Goal: Task Accomplishment & Management: Manage account settings

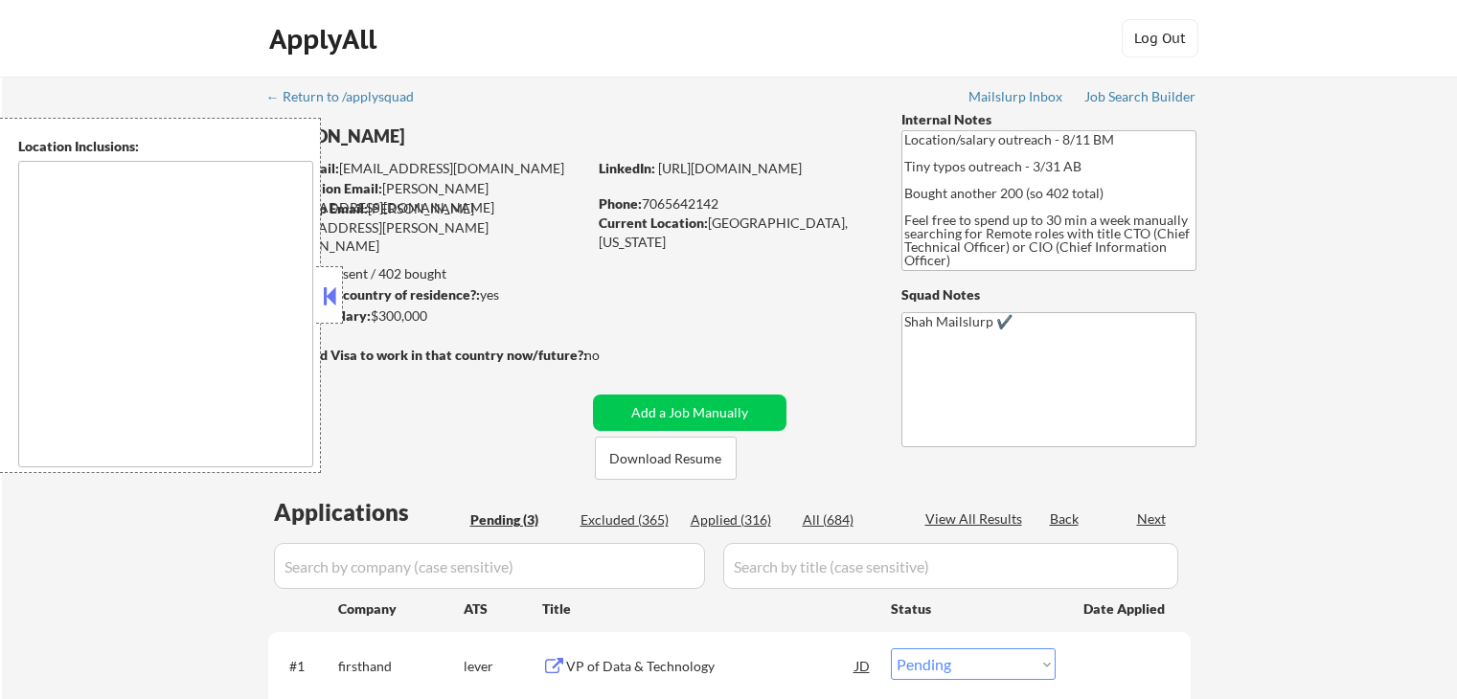
select select ""pending""
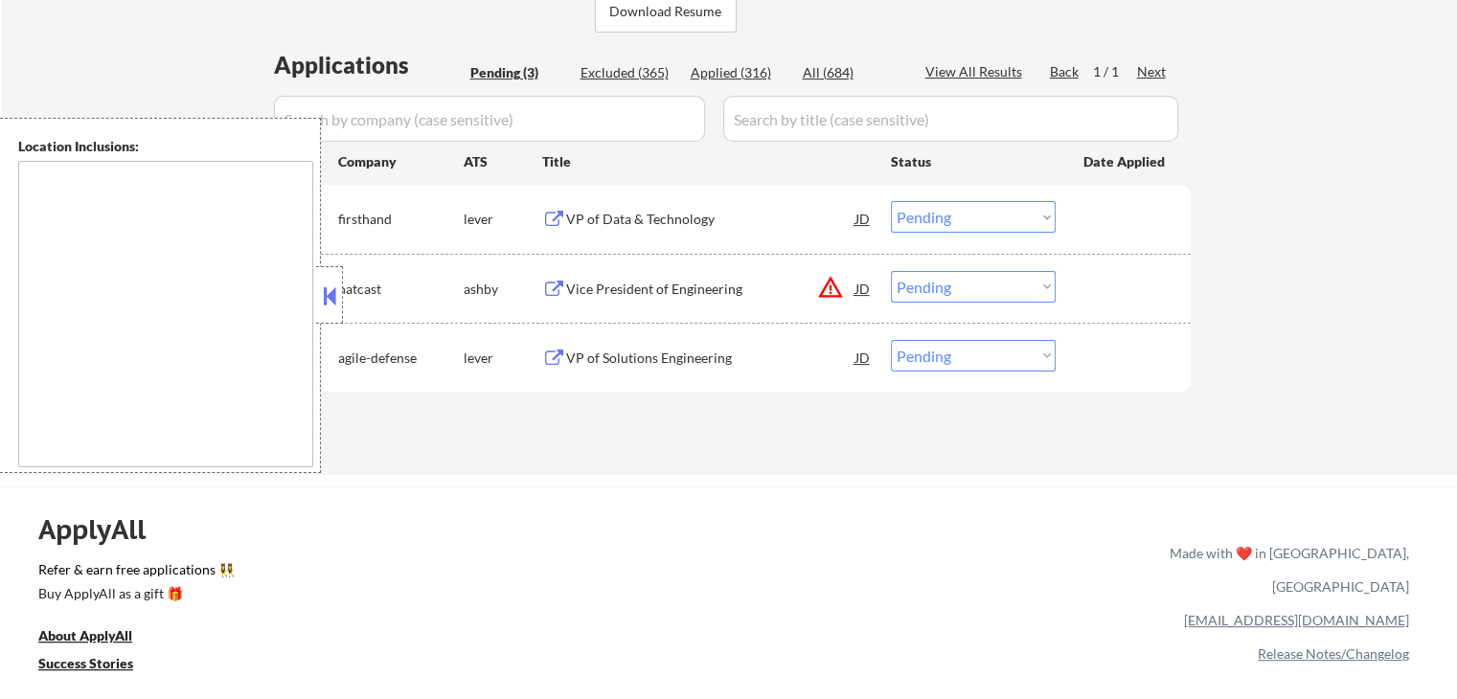
scroll to position [479, 0]
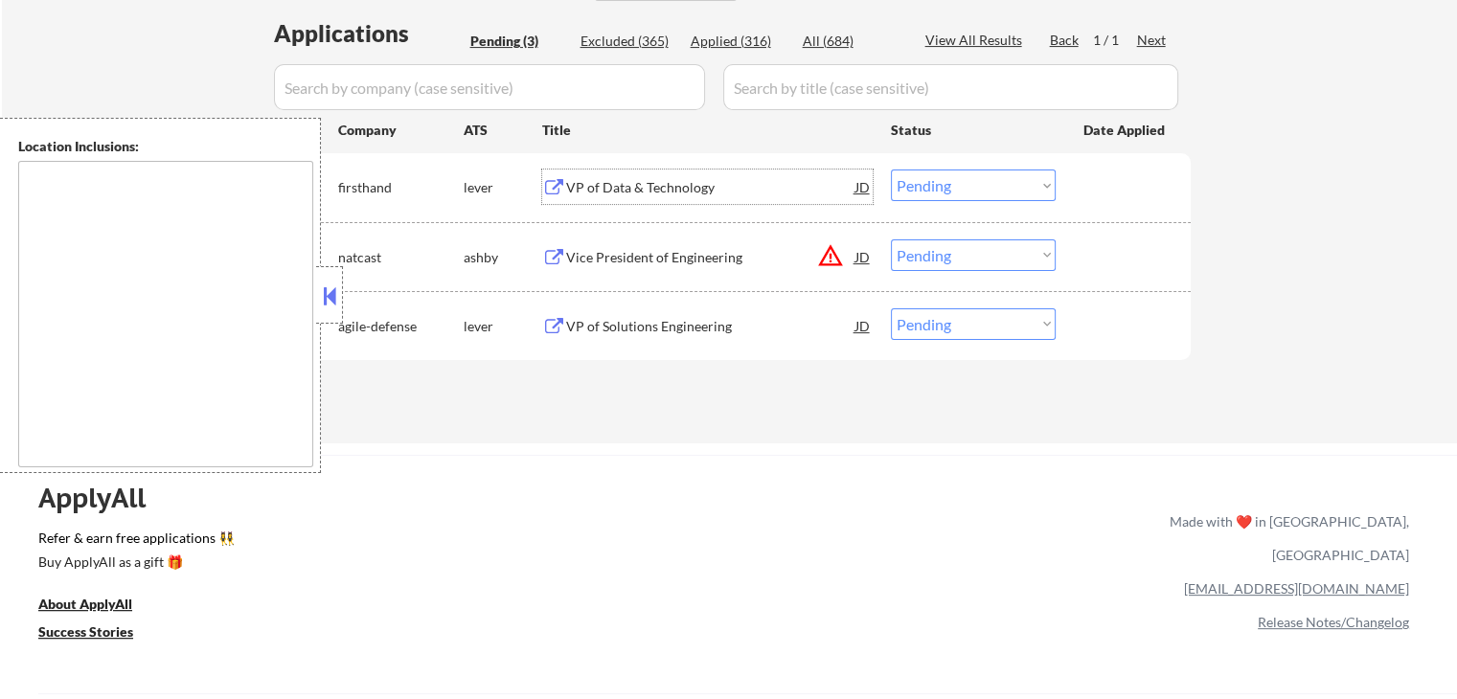
click at [712, 189] on div "VP of Data & Technology" at bounding box center [710, 187] width 289 height 19
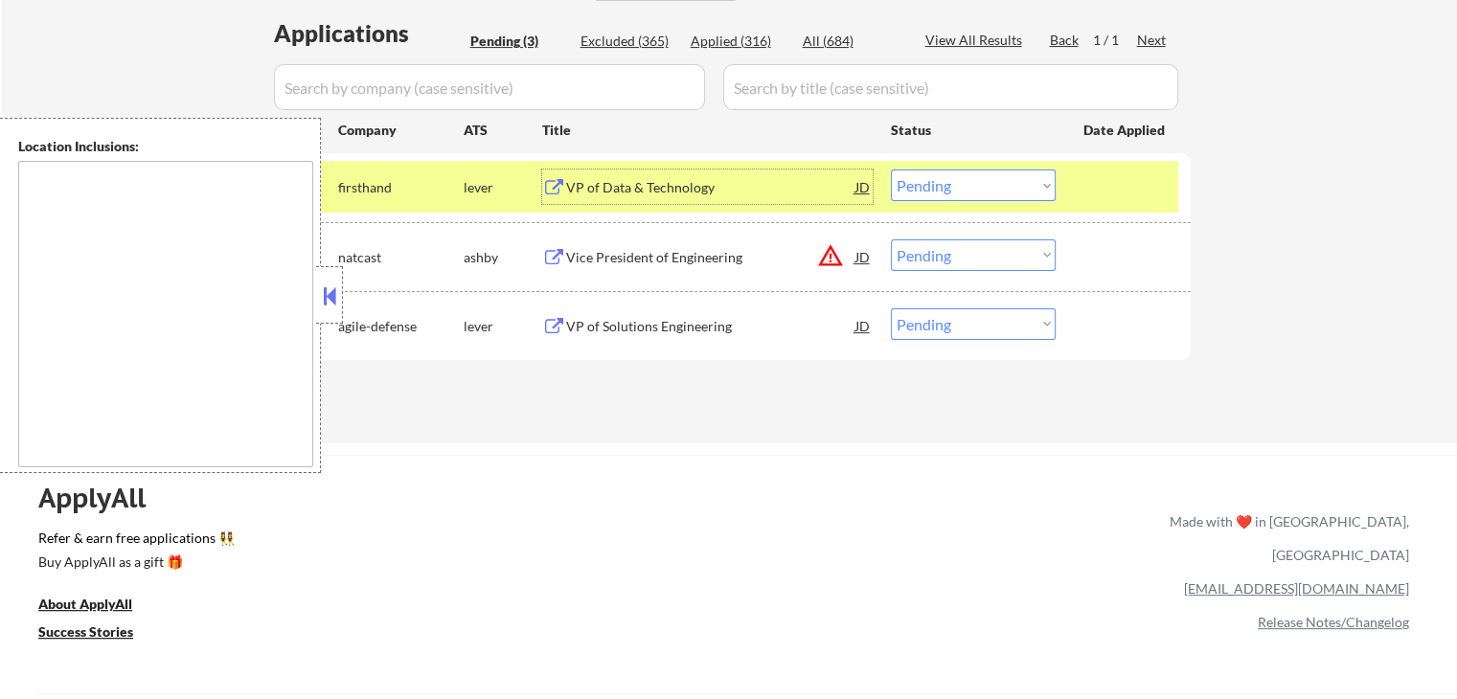
click at [943, 254] on select "Choose an option... Pending Applied Excluded (Questions) Excluded (Expired) Exc…" at bounding box center [973, 255] width 165 height 32
click at [891, 239] on select "Choose an option... Pending Applied Excluded (Questions) Excluded (Expired) Exc…" at bounding box center [973, 255] width 165 height 32
click at [691, 327] on div "VP of Solutions Engineering" at bounding box center [710, 326] width 289 height 19
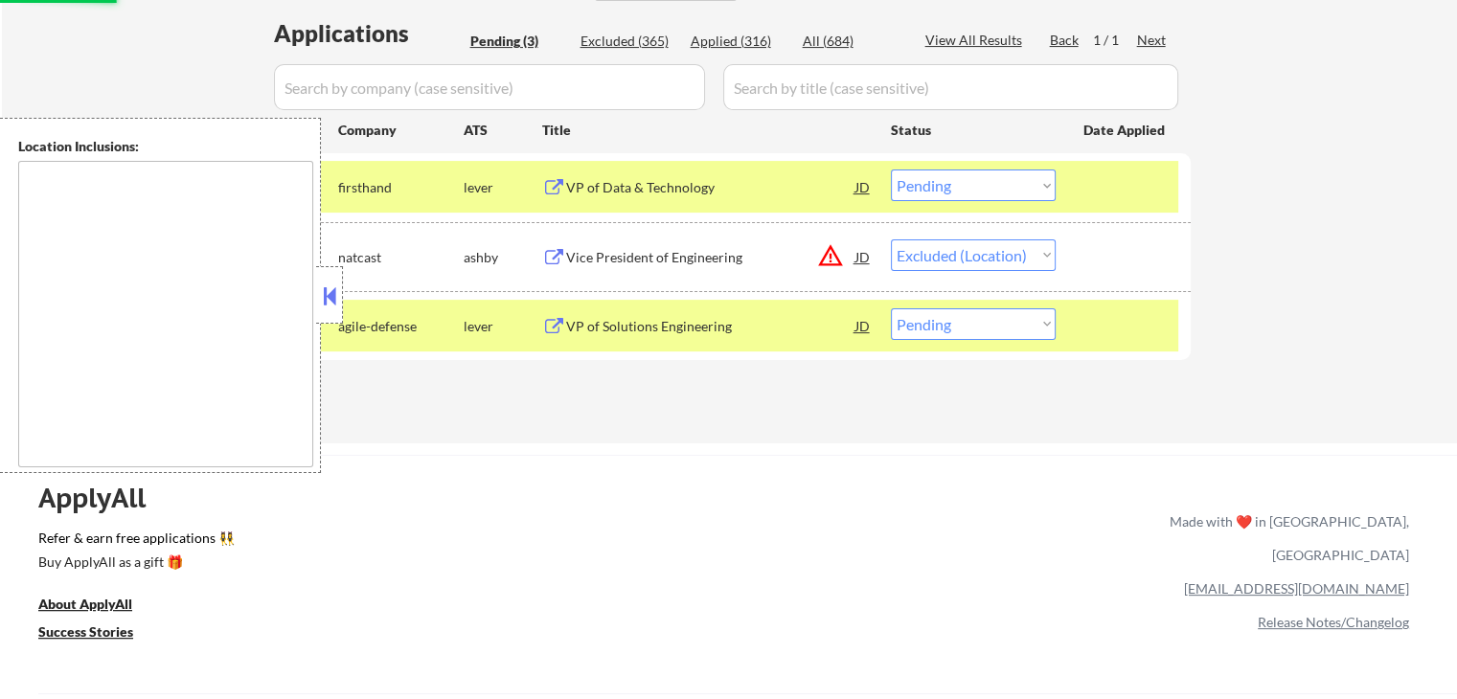
select select ""pending""
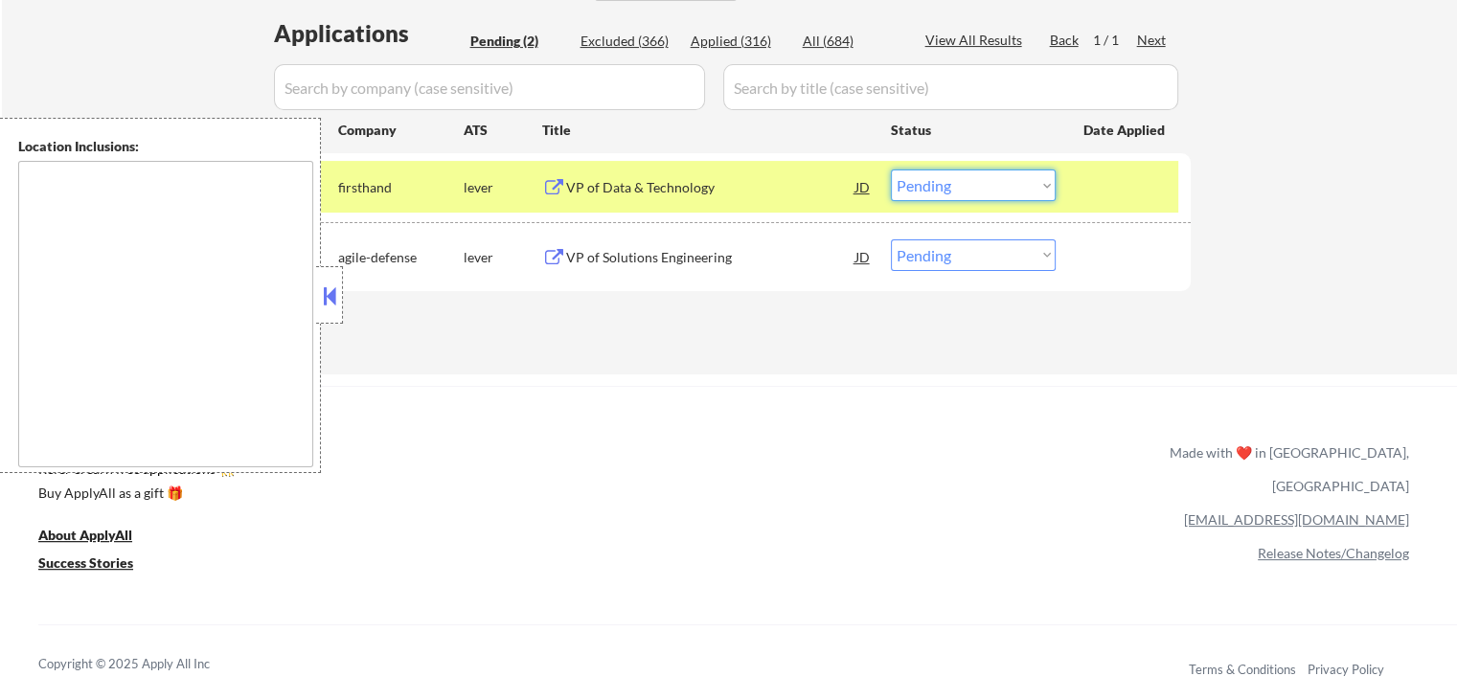
drag, startPoint x: 956, startPoint y: 189, endPoint x: 950, endPoint y: 197, distance: 10.4
click at [953, 193] on select "Choose an option... Pending Applied Excluded (Questions) Excluded (Expired) Exc…" at bounding box center [973, 186] width 165 height 32
click at [891, 170] on select "Choose an option... Pending Applied Excluded (Questions) Excluded (Expired) Exc…" at bounding box center [973, 186] width 165 height 32
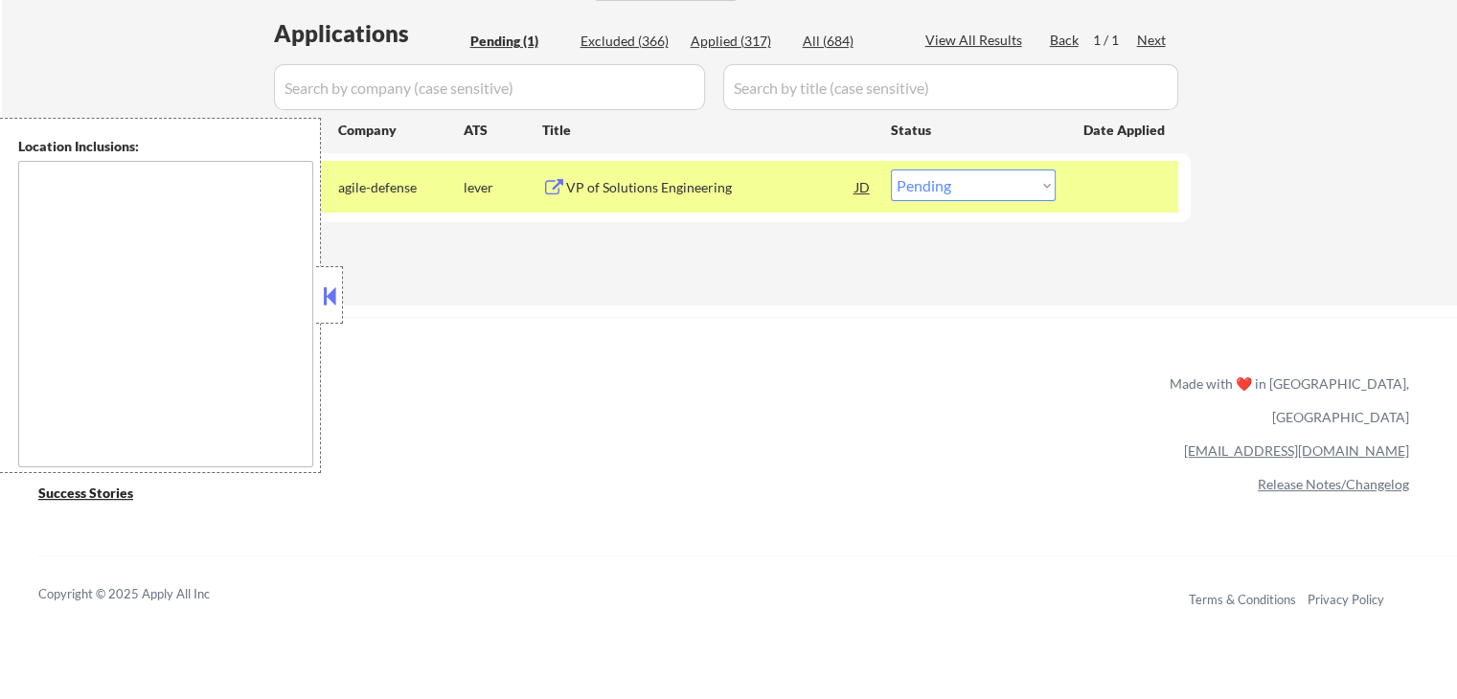
drag, startPoint x: 958, startPoint y: 181, endPoint x: 956, endPoint y: 195, distance: 14.5
click at [956, 195] on select "Choose an option... Pending Applied Excluded (Questions) Excluded (Expired) Exc…" at bounding box center [973, 186] width 165 height 32
select select ""excluded__salary_""
click at [891, 170] on select "Choose an option... Pending Applied Excluded (Questions) Excluded (Expired) Exc…" at bounding box center [973, 186] width 165 height 32
click at [923, 406] on div "ApplyAll Refer & earn free applications 👯‍♀️ Buy ApplyAll as a gift 🎁 About App…" at bounding box center [728, 482] width 1457 height 304
